Goal: Use online tool/utility: Utilize a website feature to perform a specific function

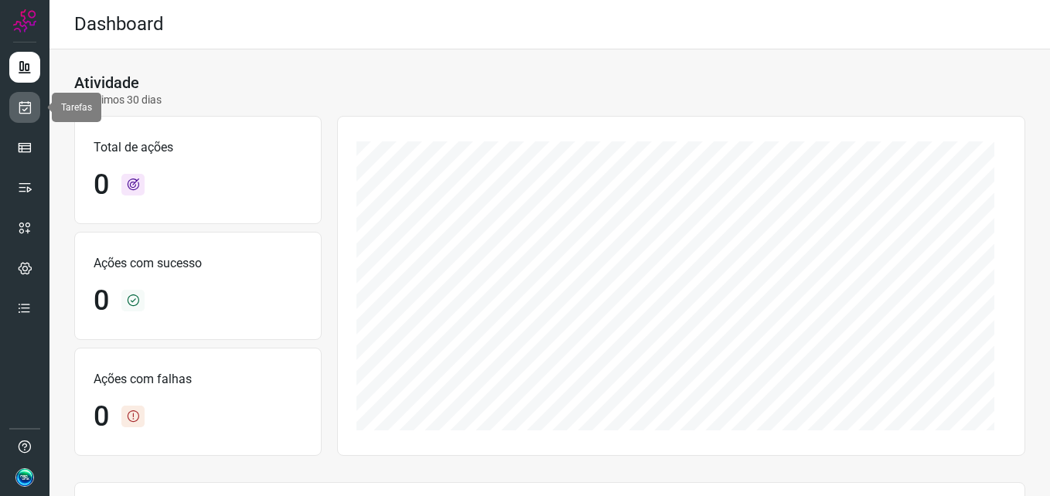
click at [17, 118] on link at bounding box center [24, 107] width 31 height 31
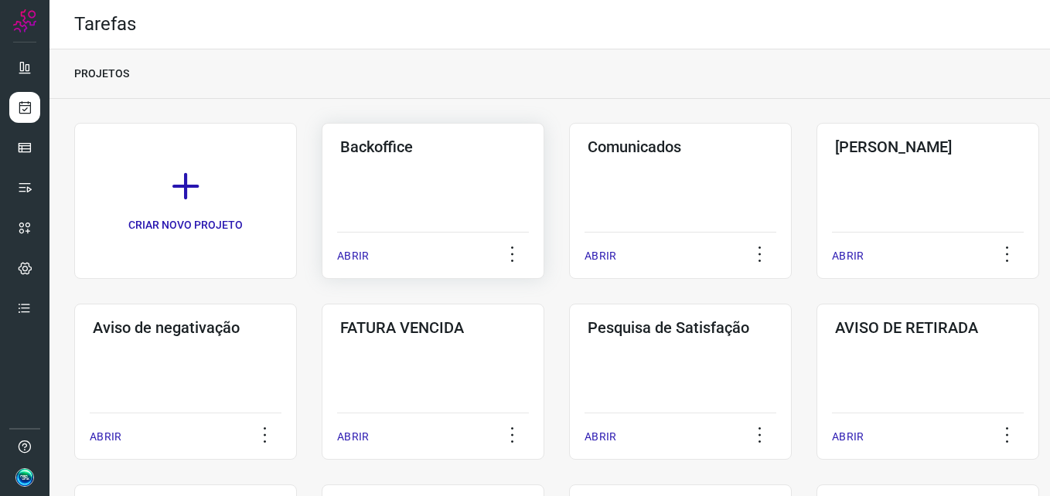
click at [390, 185] on div "Backoffice ABRIR" at bounding box center [433, 201] width 223 height 156
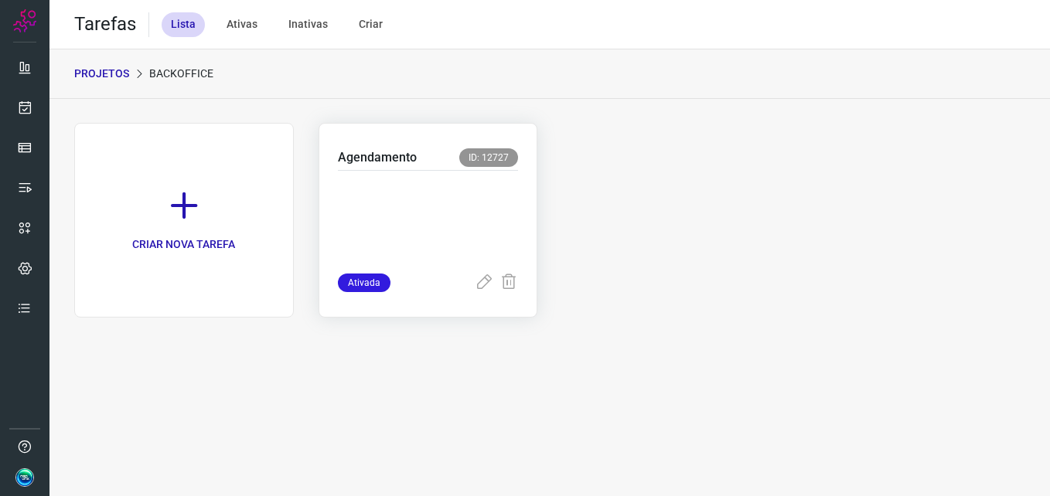
click at [414, 193] on p at bounding box center [428, 218] width 181 height 77
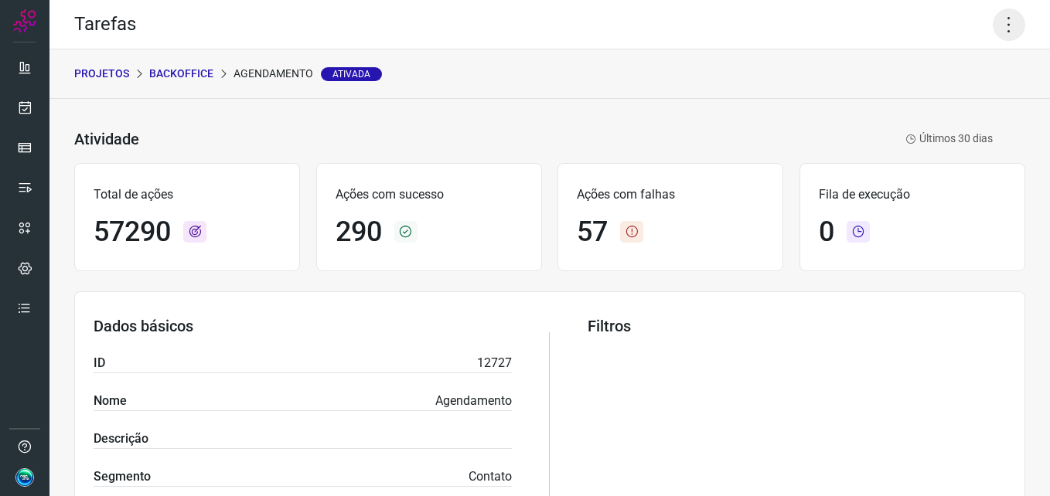
click at [1012, 17] on icon at bounding box center [1009, 25] width 32 height 32
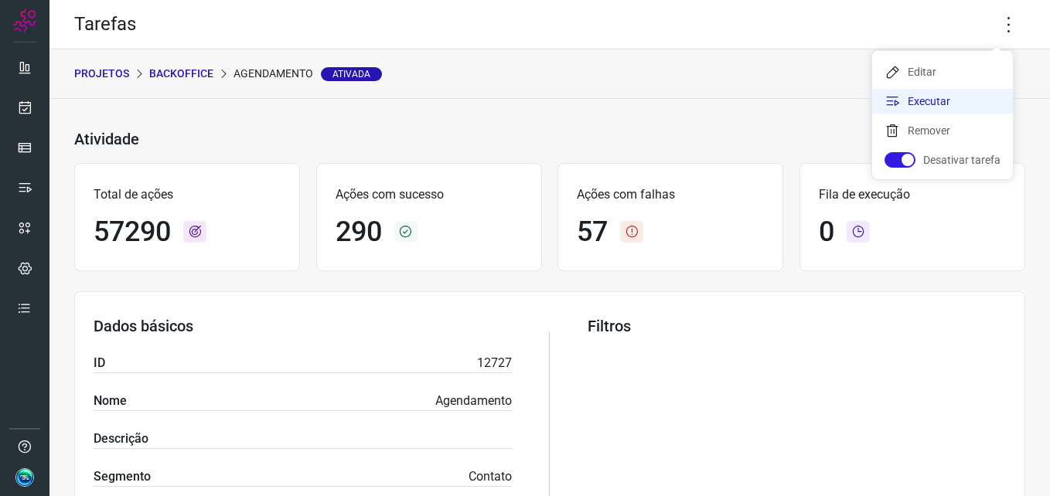
click at [916, 101] on li "Executar" at bounding box center [942, 101] width 141 height 25
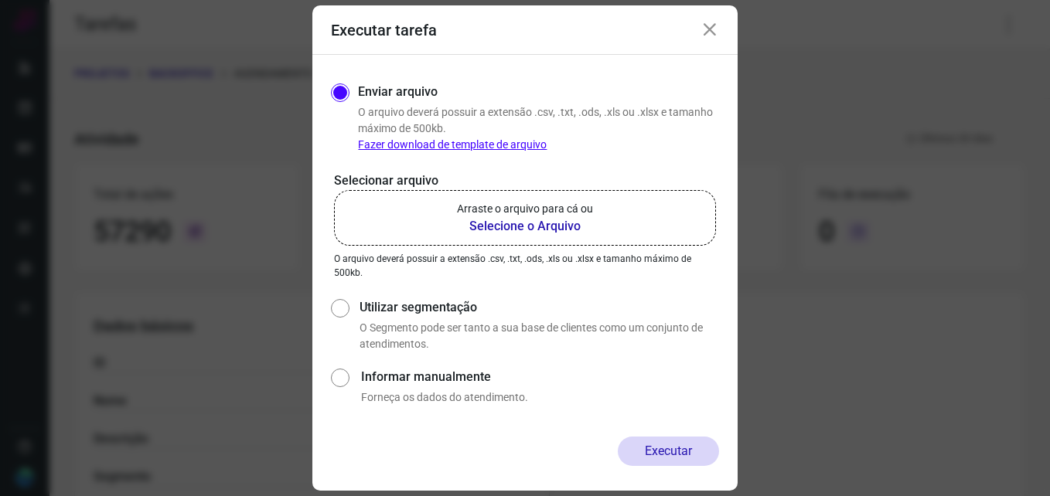
click at [530, 227] on b "Selecione o Arquivo" at bounding box center [525, 226] width 136 height 19
click at [0, 0] on input "Arraste o arquivo para cá ou Selecione o Arquivo" at bounding box center [0, 0] width 0 height 0
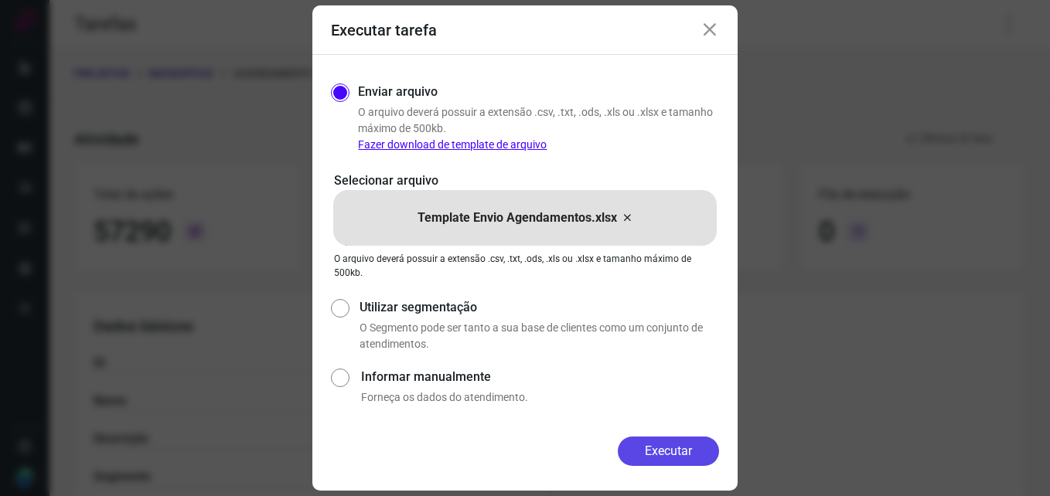
click at [664, 448] on button "Executar" at bounding box center [668, 451] width 101 height 29
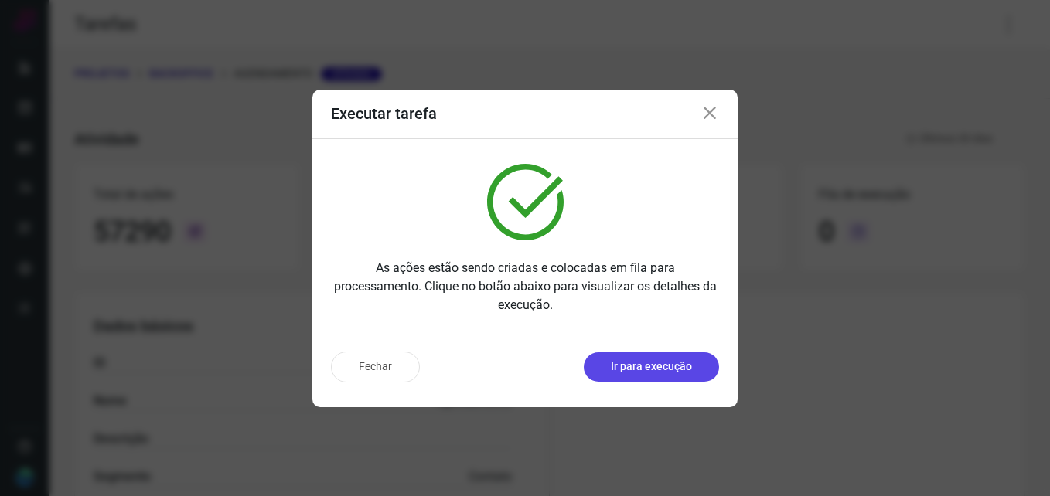
click at [655, 370] on p "Ir para execução" at bounding box center [651, 367] width 81 height 16
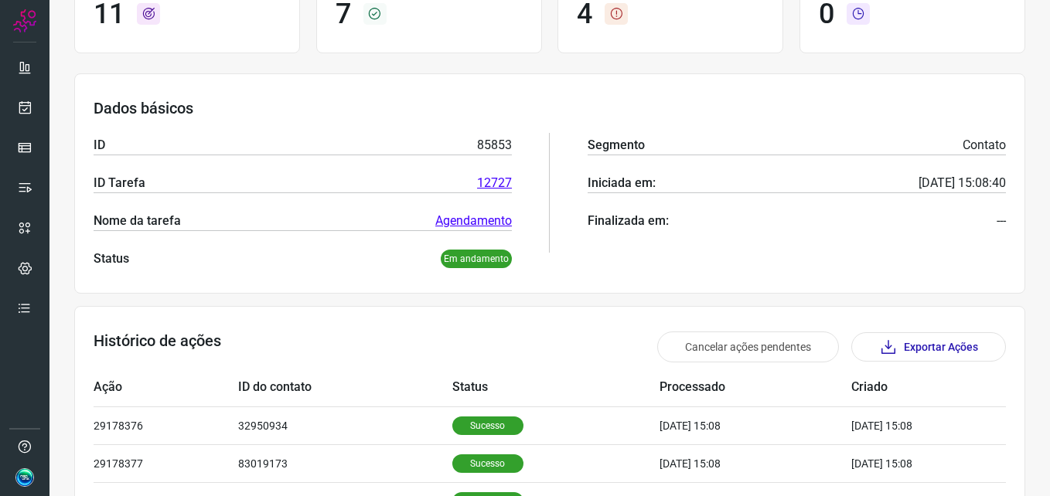
scroll to position [387, 0]
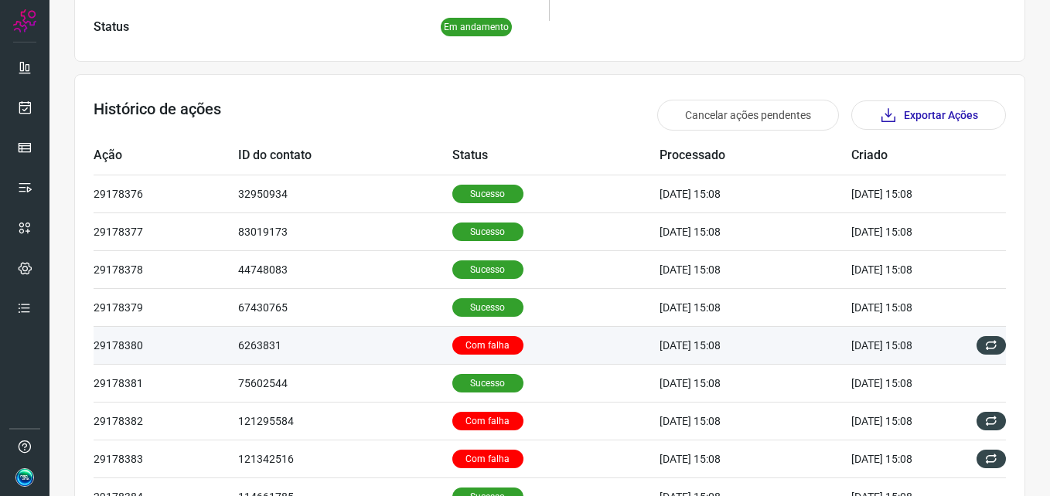
click at [452, 343] on p "Com falha" at bounding box center [487, 345] width 71 height 19
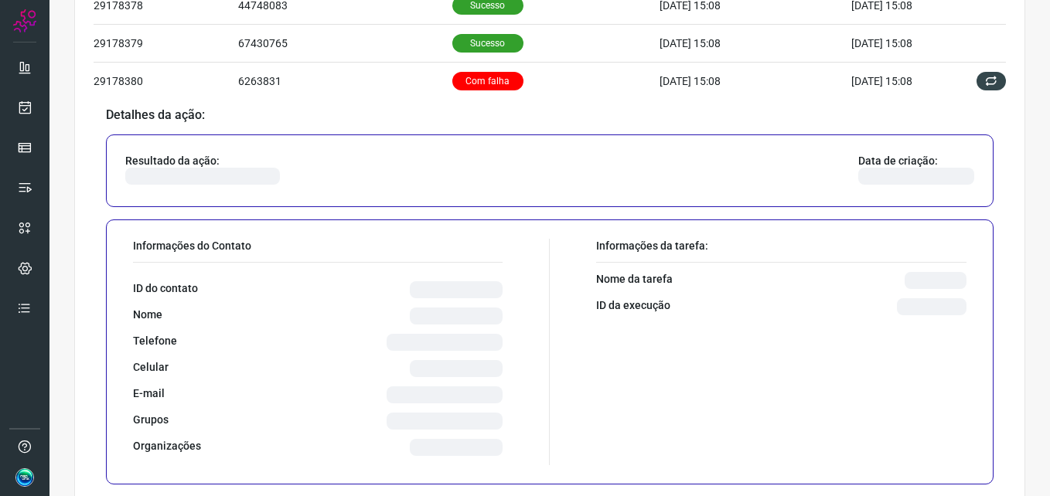
scroll to position [696, 0]
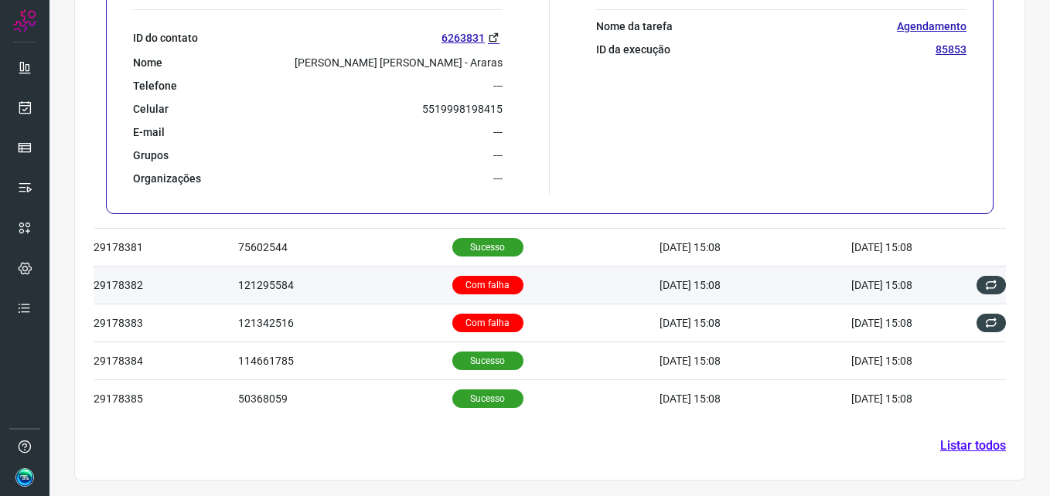
click at [483, 281] on p "Com falha" at bounding box center [487, 285] width 71 height 19
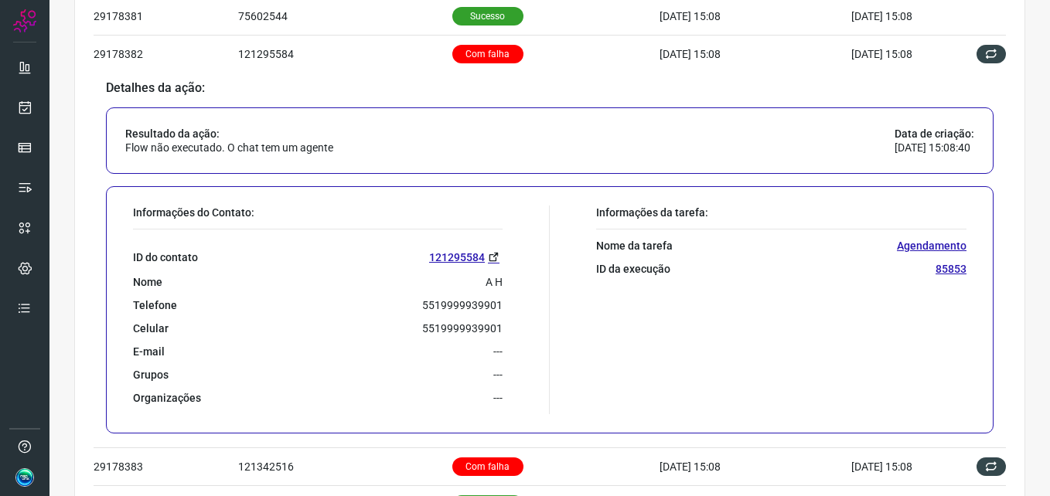
scroll to position [898, 0]
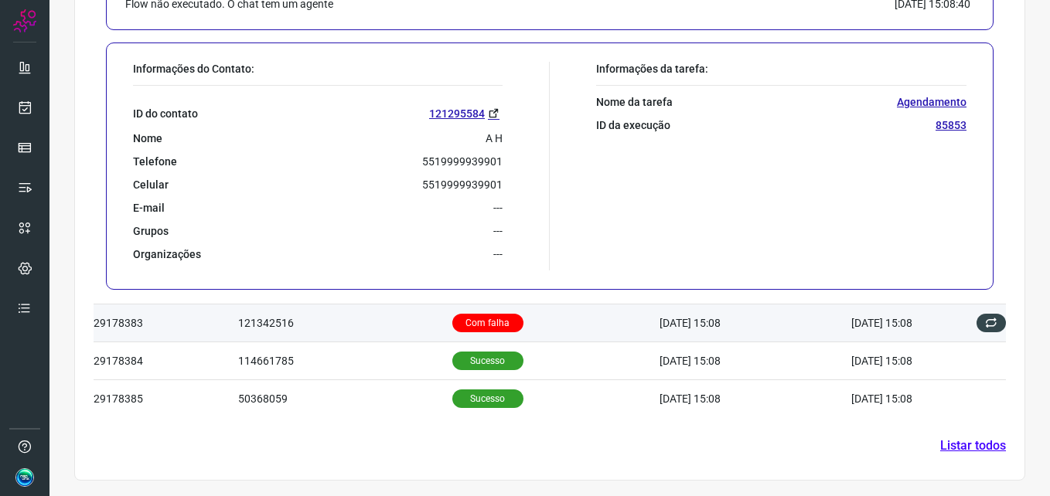
click at [489, 328] on p "Com falha" at bounding box center [487, 323] width 71 height 19
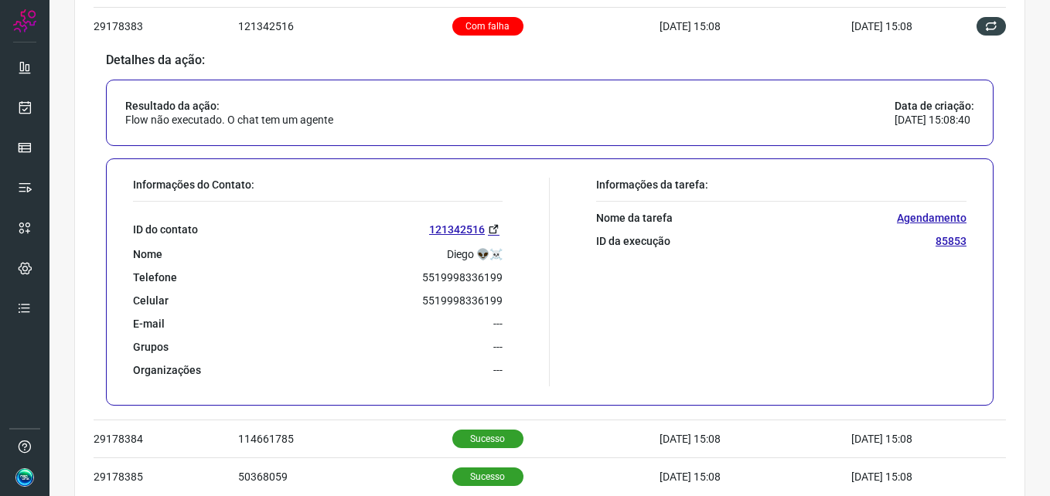
scroll to position [831, 0]
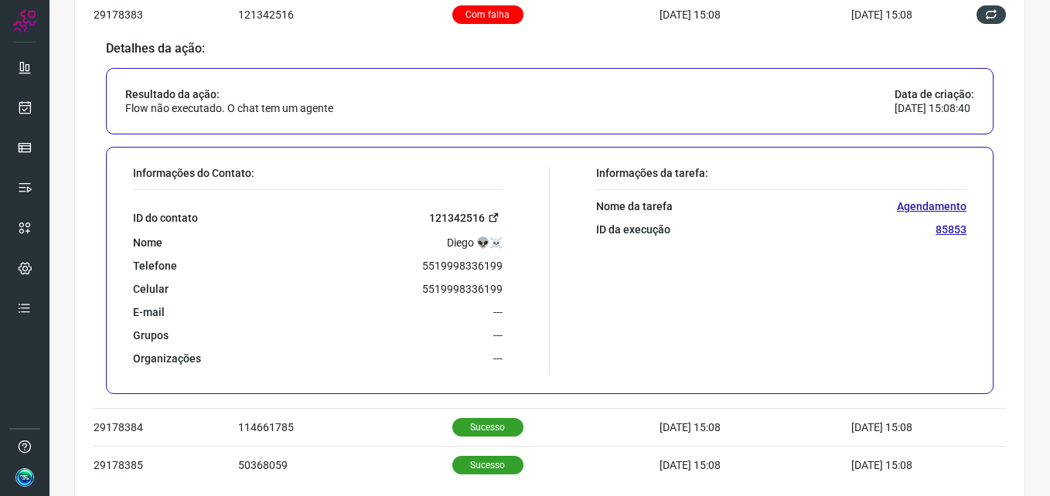
click at [472, 213] on link "121342516" at bounding box center [465, 218] width 73 height 18
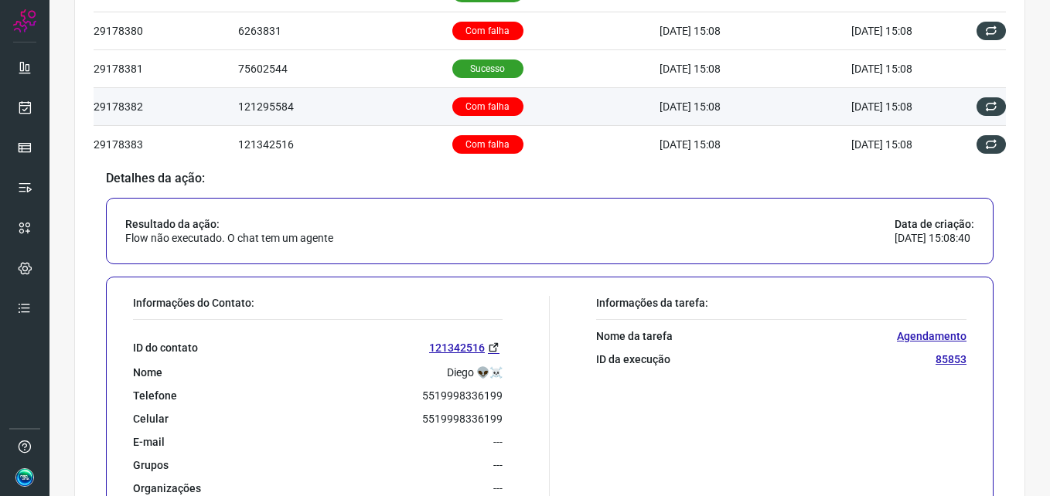
scroll to position [599, 0]
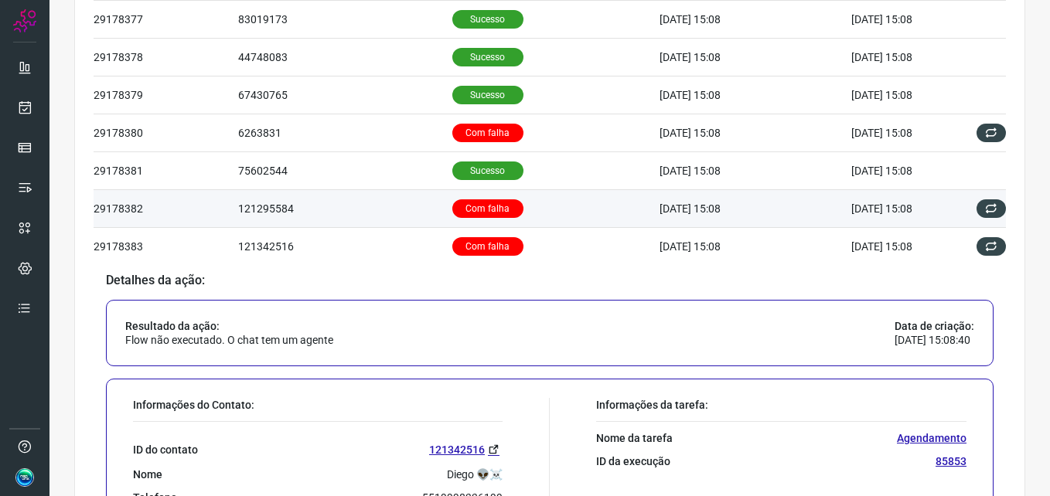
click at [466, 205] on p "Com falha" at bounding box center [487, 208] width 71 height 19
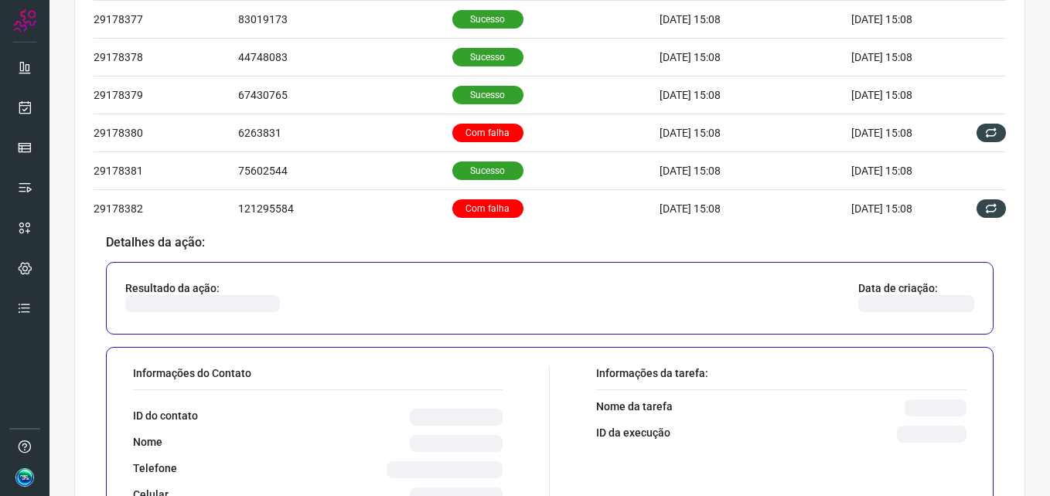
scroll to position [677, 0]
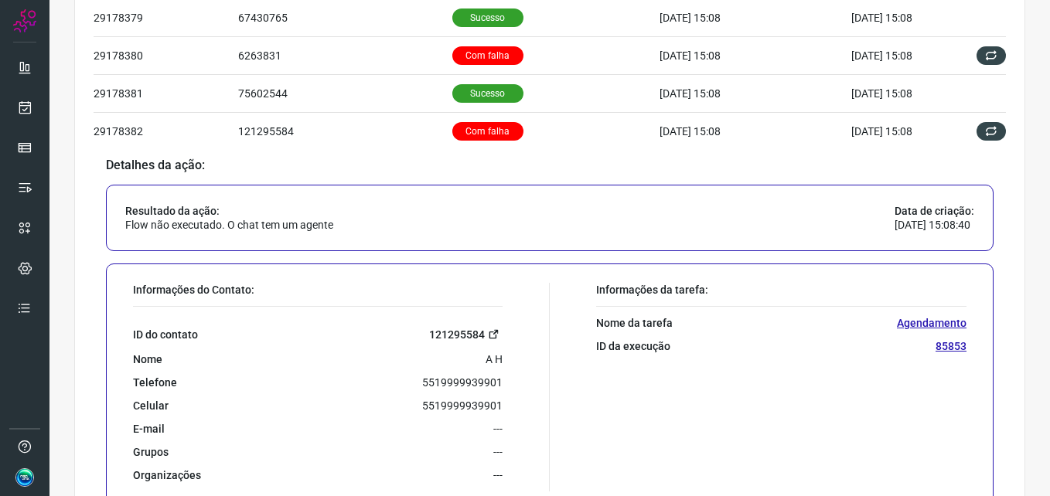
click at [445, 332] on link "121295584" at bounding box center [465, 335] width 73 height 18
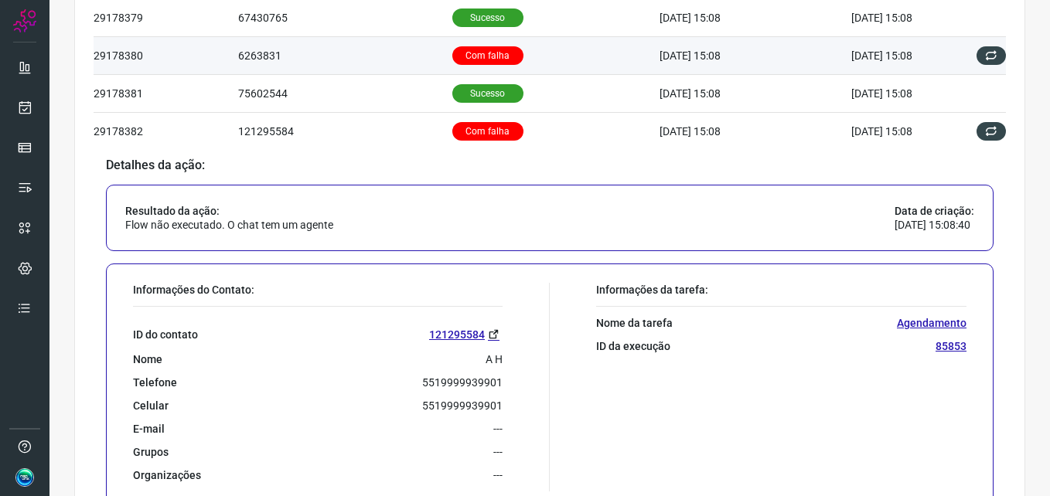
click at [487, 54] on p "Com falha" at bounding box center [487, 55] width 71 height 19
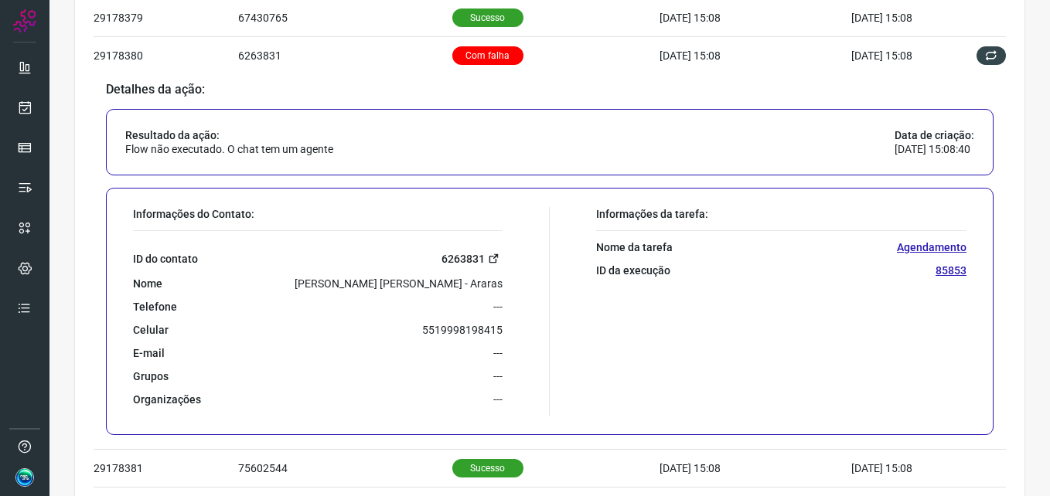
click at [465, 256] on link "6263831" at bounding box center [472, 259] width 61 height 18
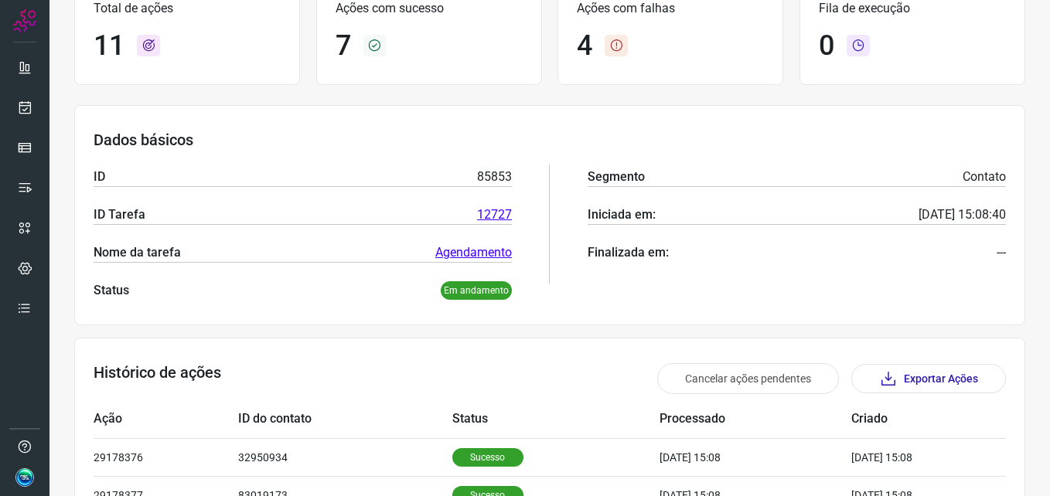
scroll to position [0, 0]
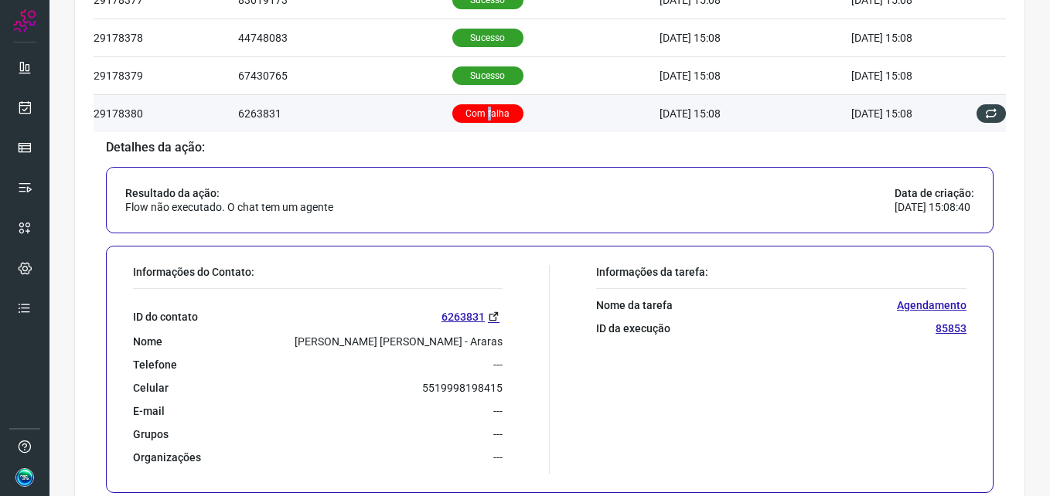
click at [472, 120] on p "Com falha" at bounding box center [487, 113] width 71 height 19
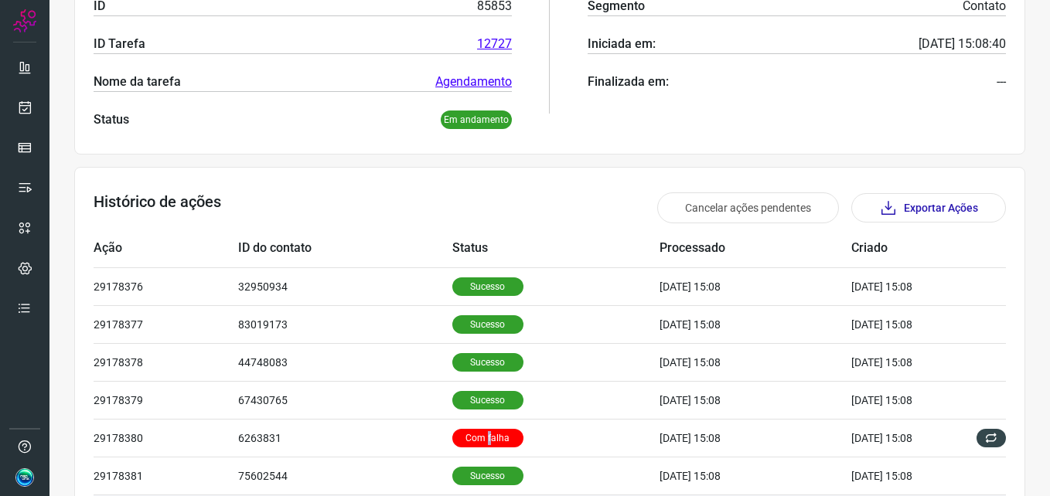
scroll to position [522, 0]
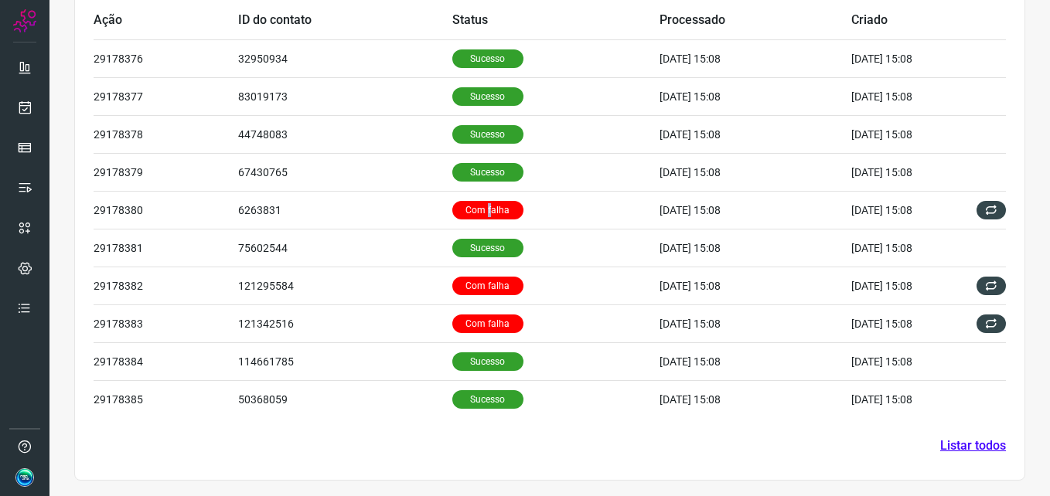
click at [963, 443] on link "Listar todos" at bounding box center [973, 446] width 66 height 19
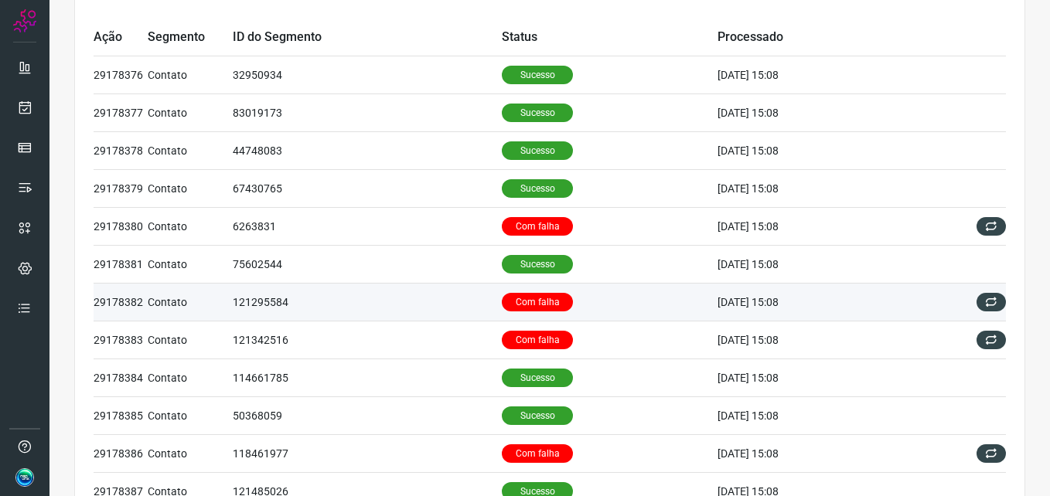
scroll to position [172, 0]
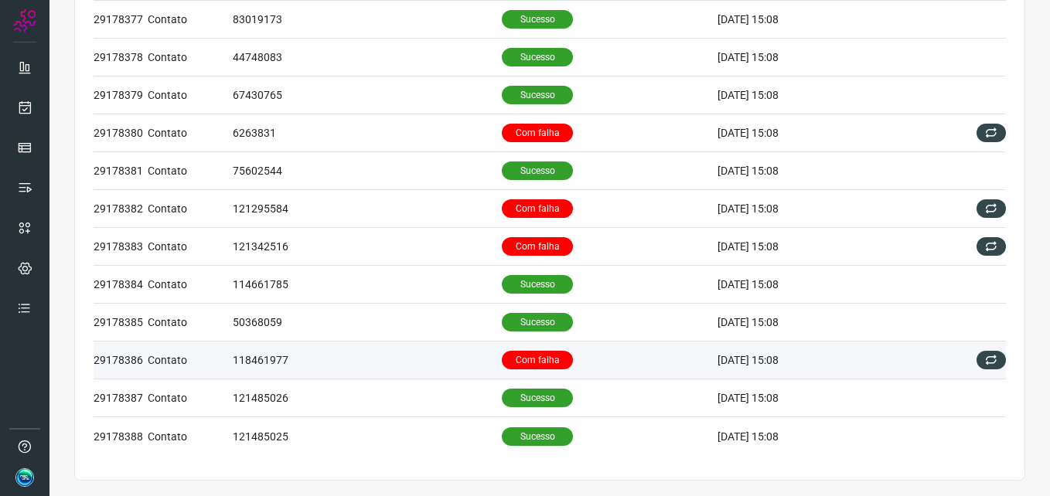
click at [518, 356] on p "Com falha" at bounding box center [537, 360] width 71 height 19
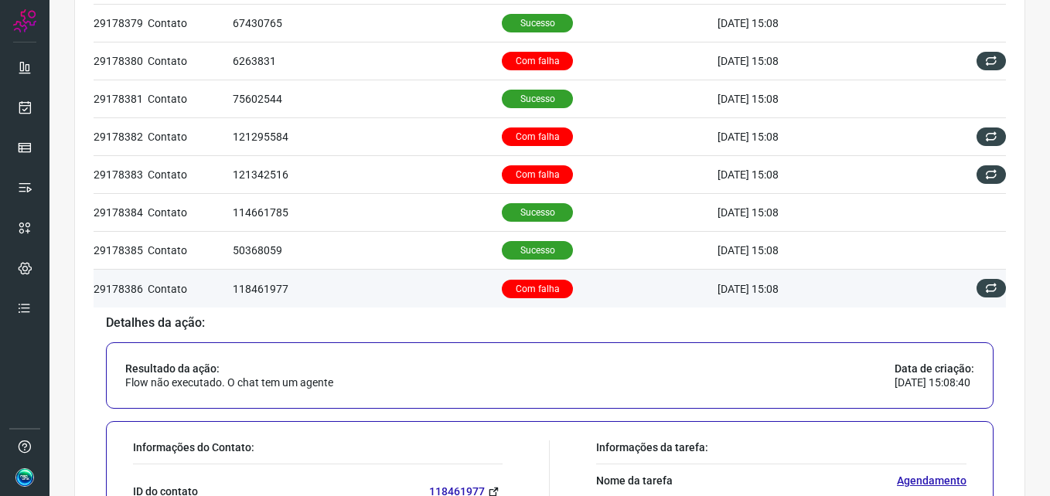
scroll to position [404, 0]
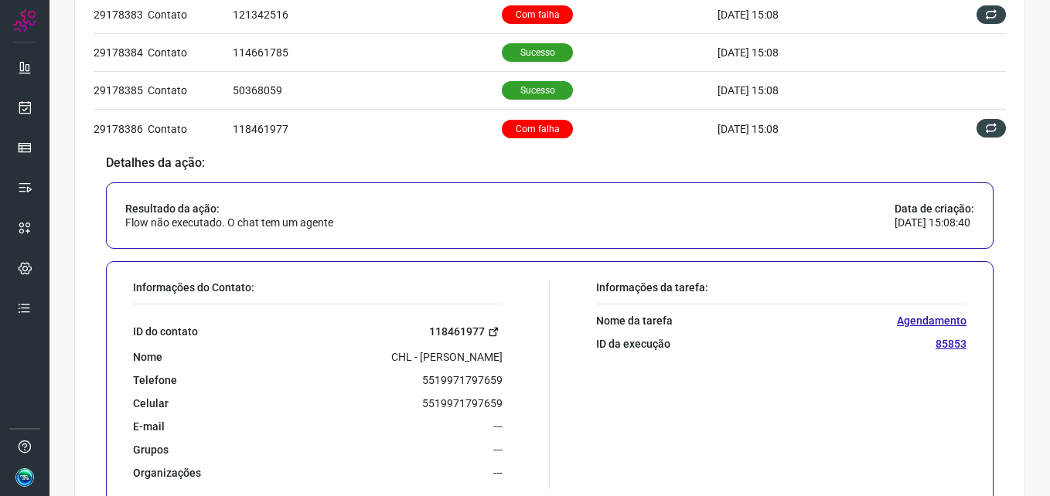
click at [468, 327] on link "118461977" at bounding box center [465, 332] width 73 height 18
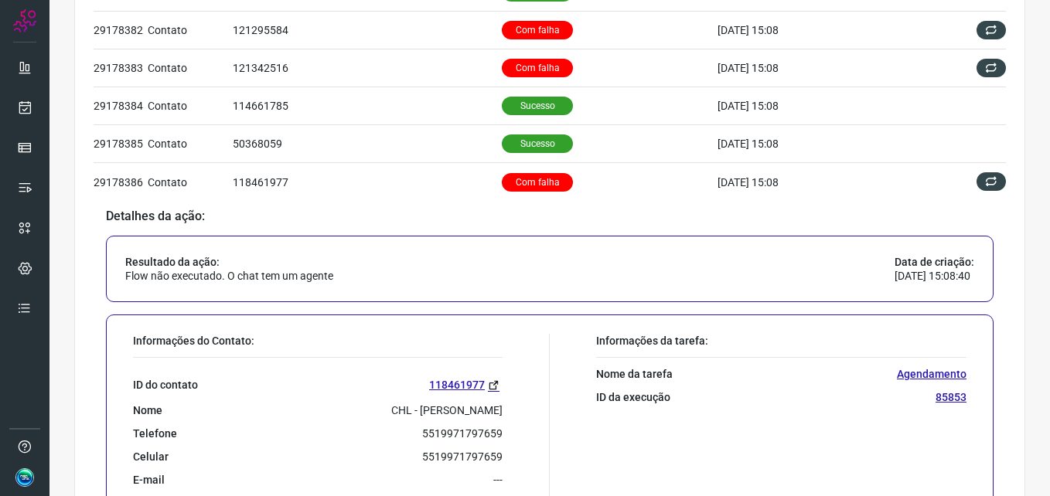
scroll to position [0, 0]
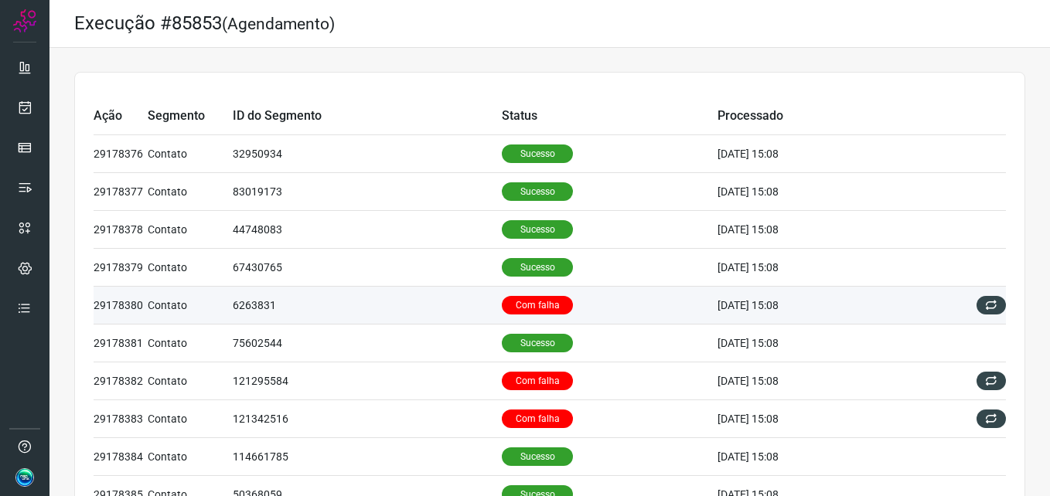
click at [536, 295] on td "Com falha" at bounding box center [610, 306] width 216 height 38
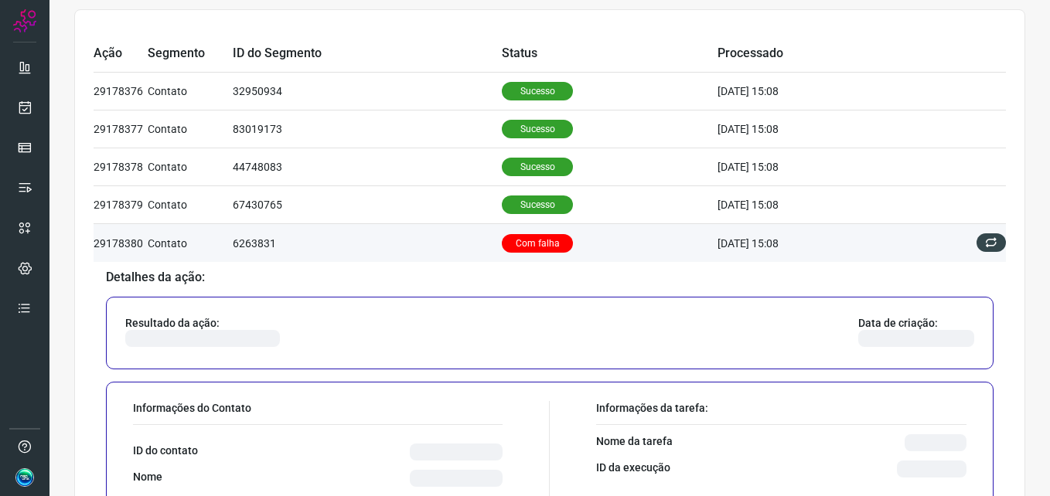
scroll to position [155, 0]
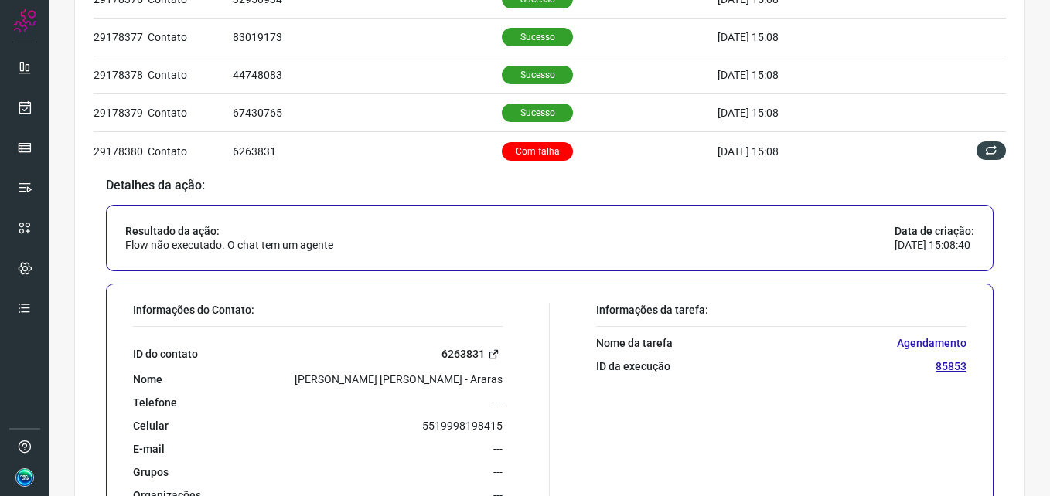
click at [465, 356] on link "6263831" at bounding box center [472, 355] width 61 height 18
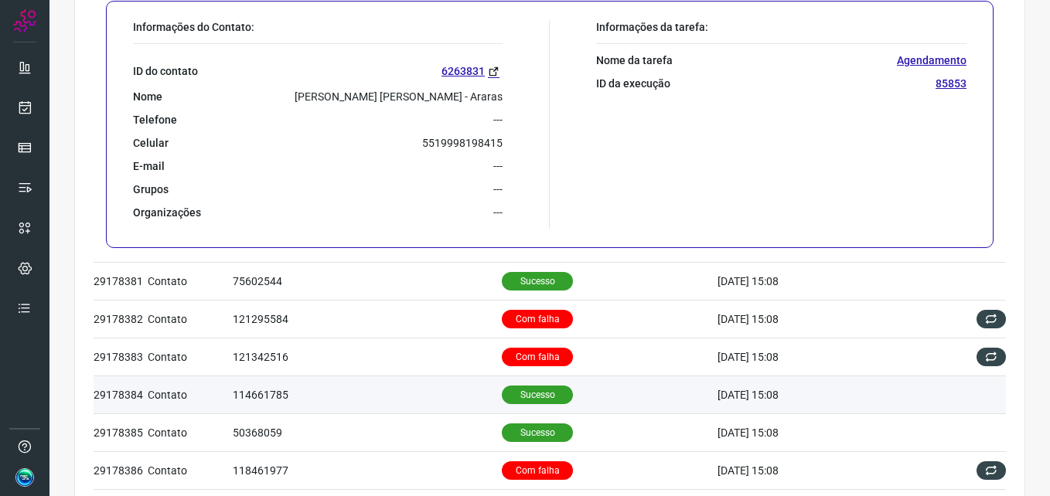
scroll to position [541, 0]
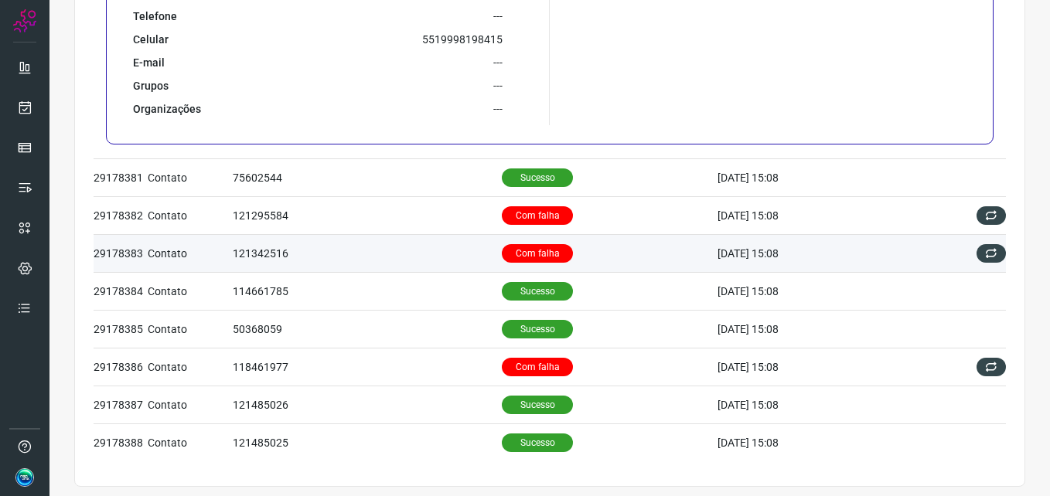
click at [514, 251] on p "Com falha" at bounding box center [537, 253] width 71 height 19
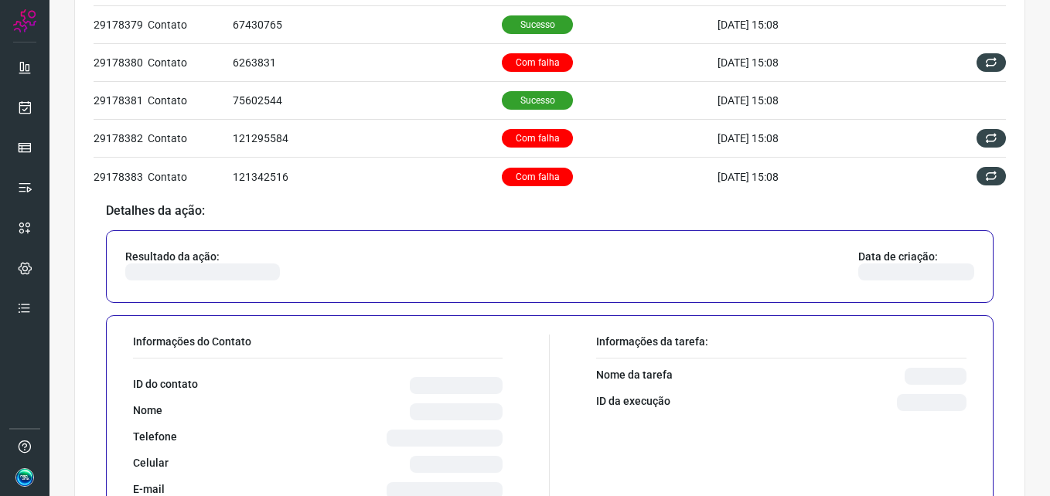
scroll to position [244, 0]
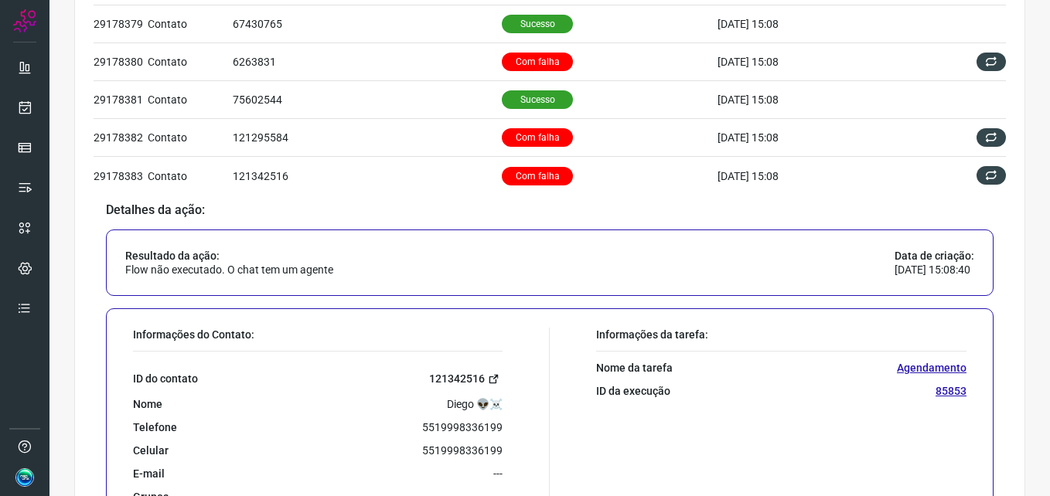
click at [448, 377] on link "121342516" at bounding box center [465, 379] width 73 height 18
